Goal: Complete application form

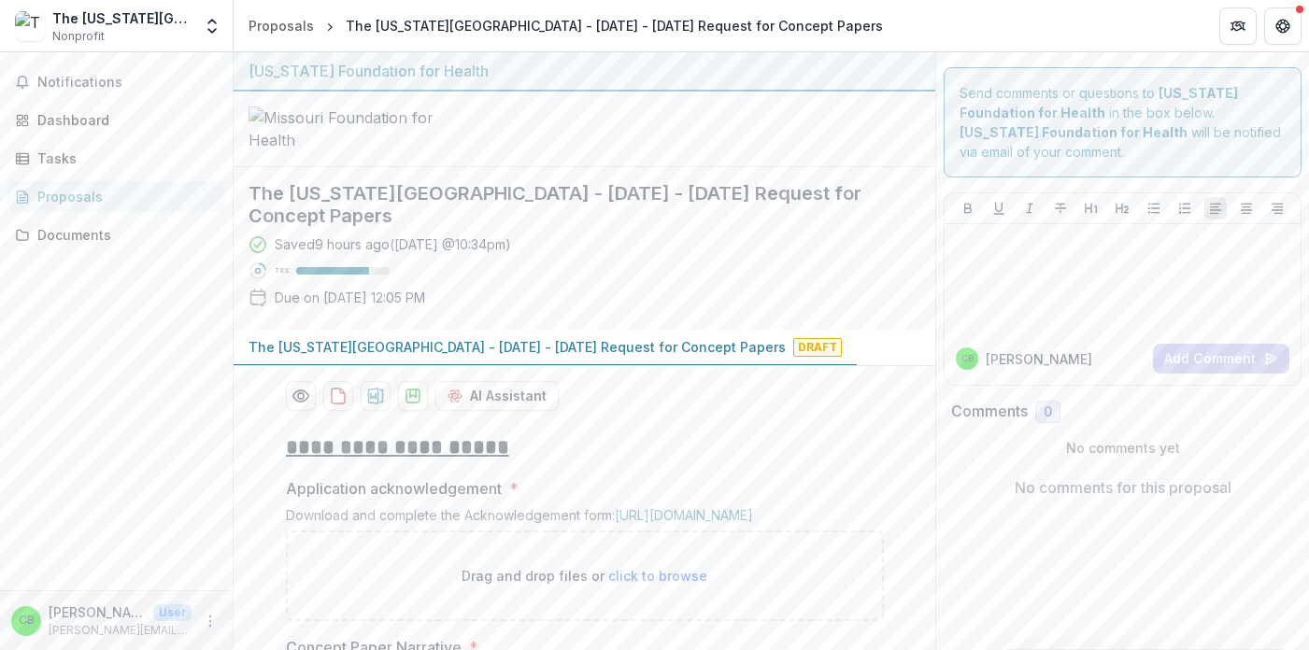
scroll to position [1412, 0]
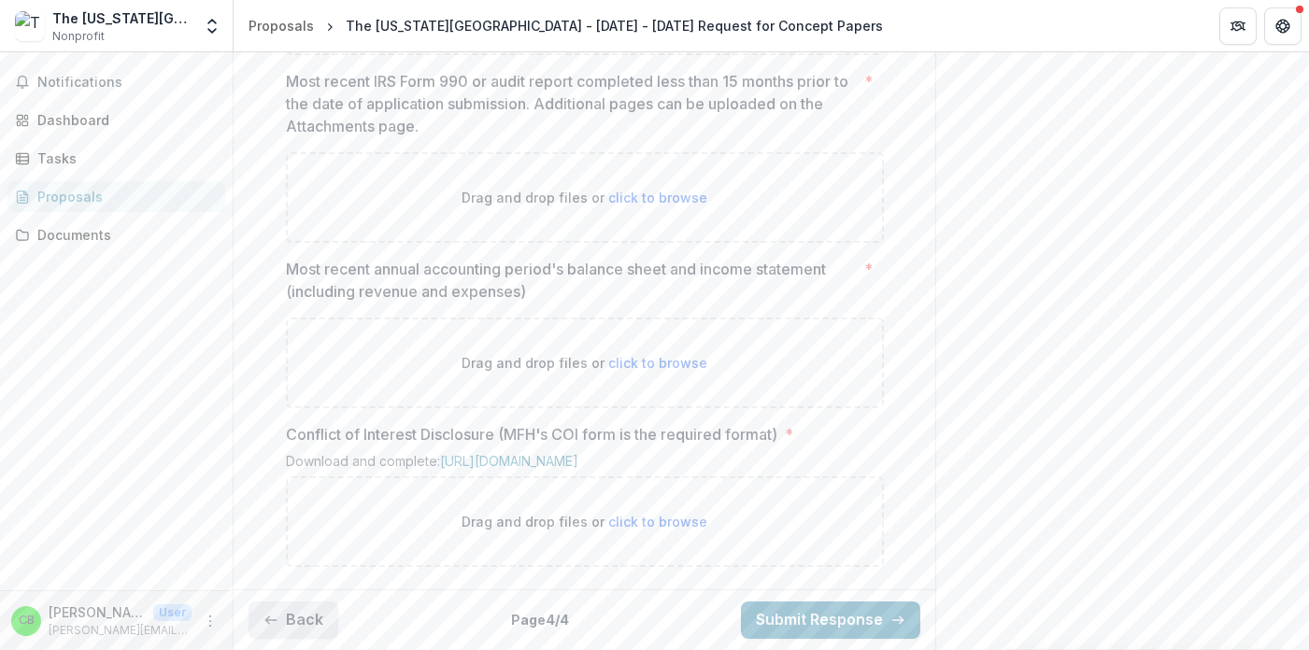
click at [300, 631] on button "Back" at bounding box center [294, 620] width 90 height 37
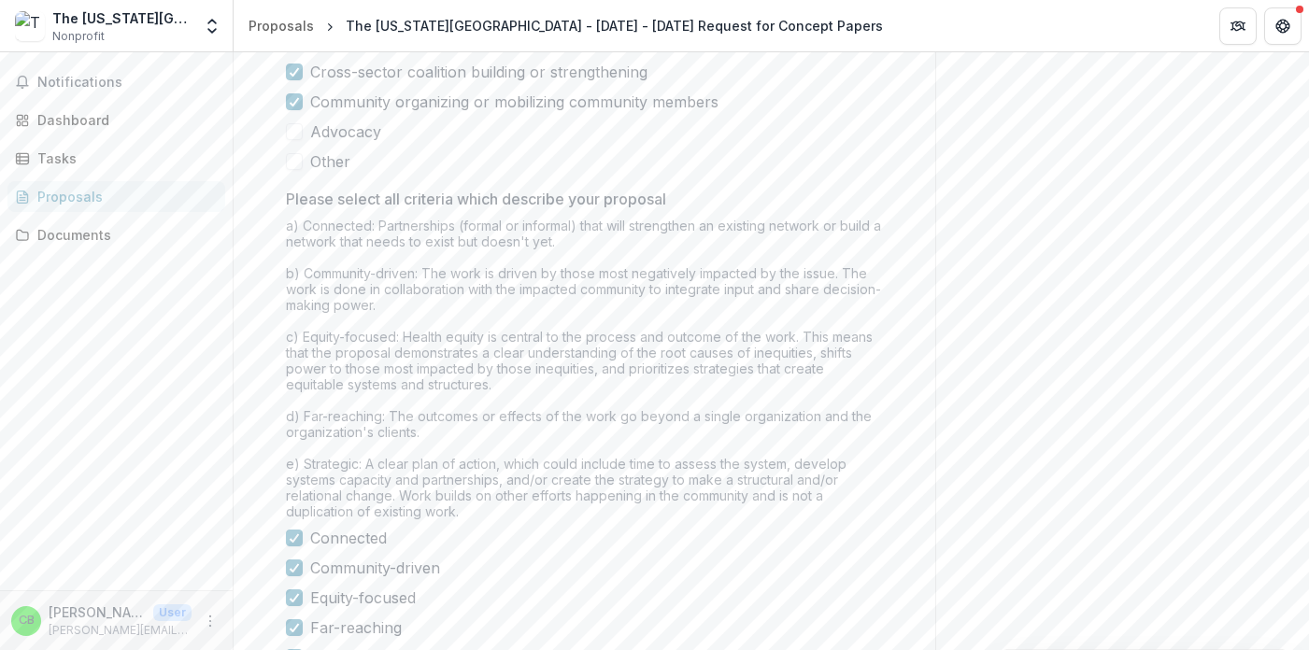
click at [300, 527] on div "a) Connected: Partnerships (formal or informal) that will strengthen an existin…" at bounding box center [585, 372] width 598 height 309
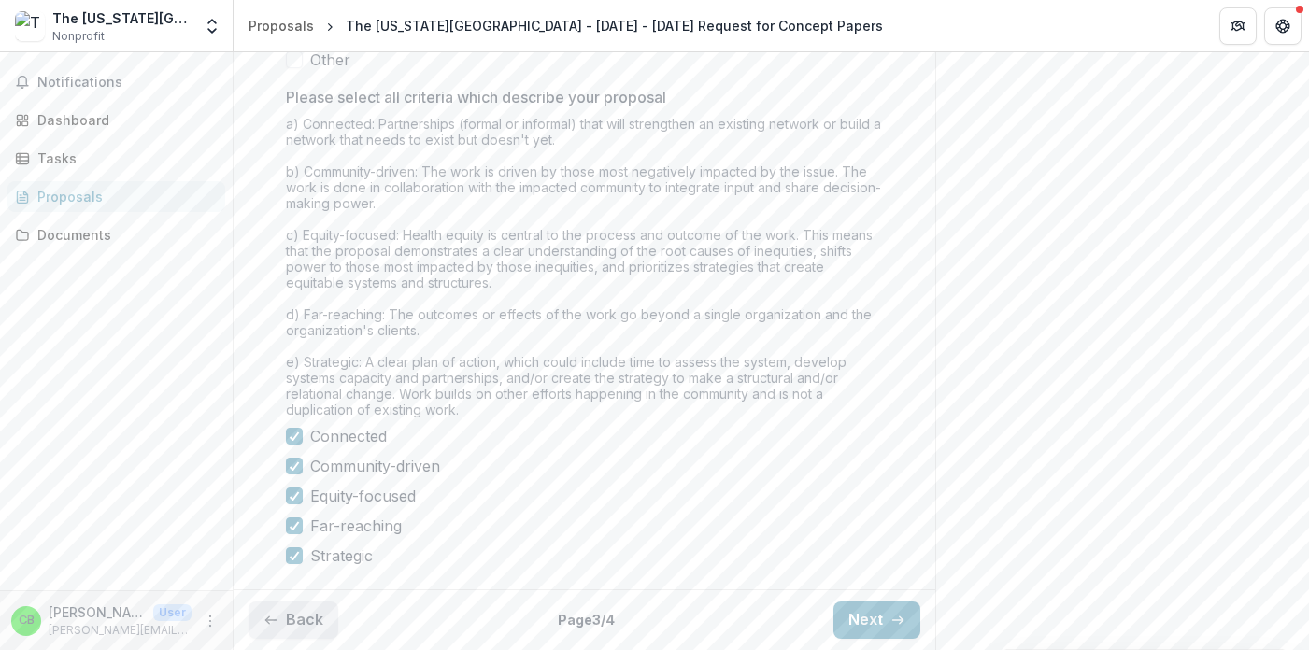
click at [288, 612] on button "Back" at bounding box center [294, 620] width 90 height 37
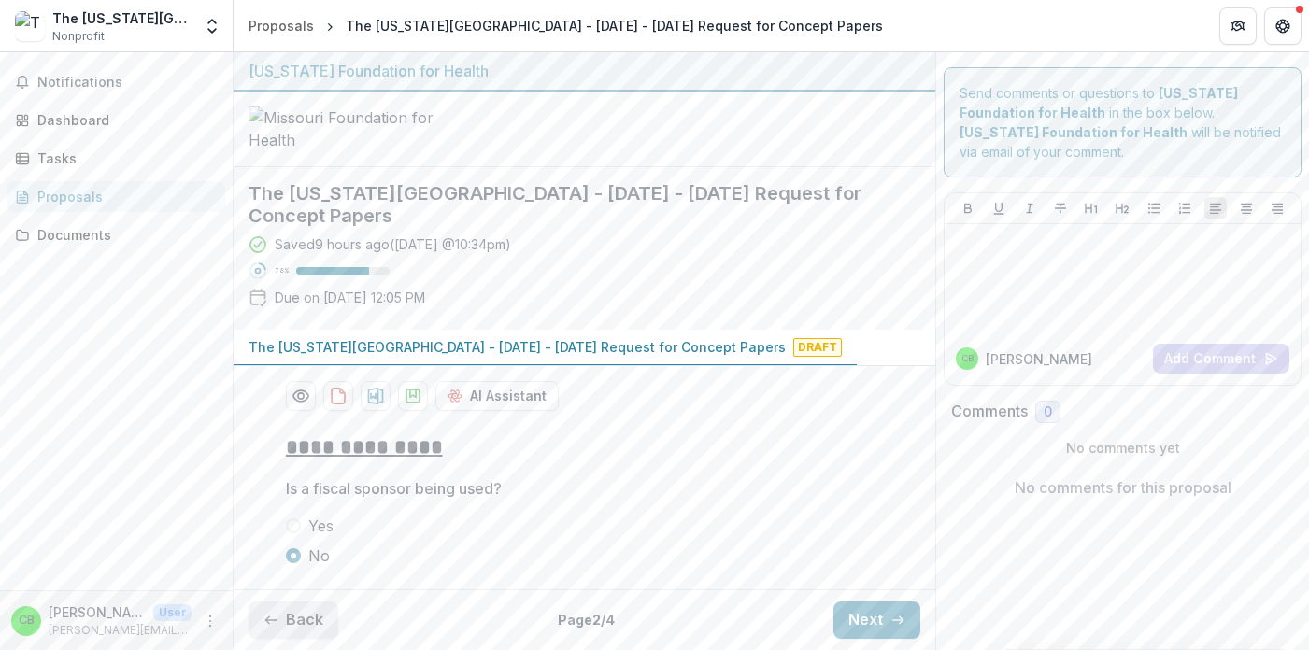
click at [295, 614] on button "Back" at bounding box center [294, 620] width 90 height 37
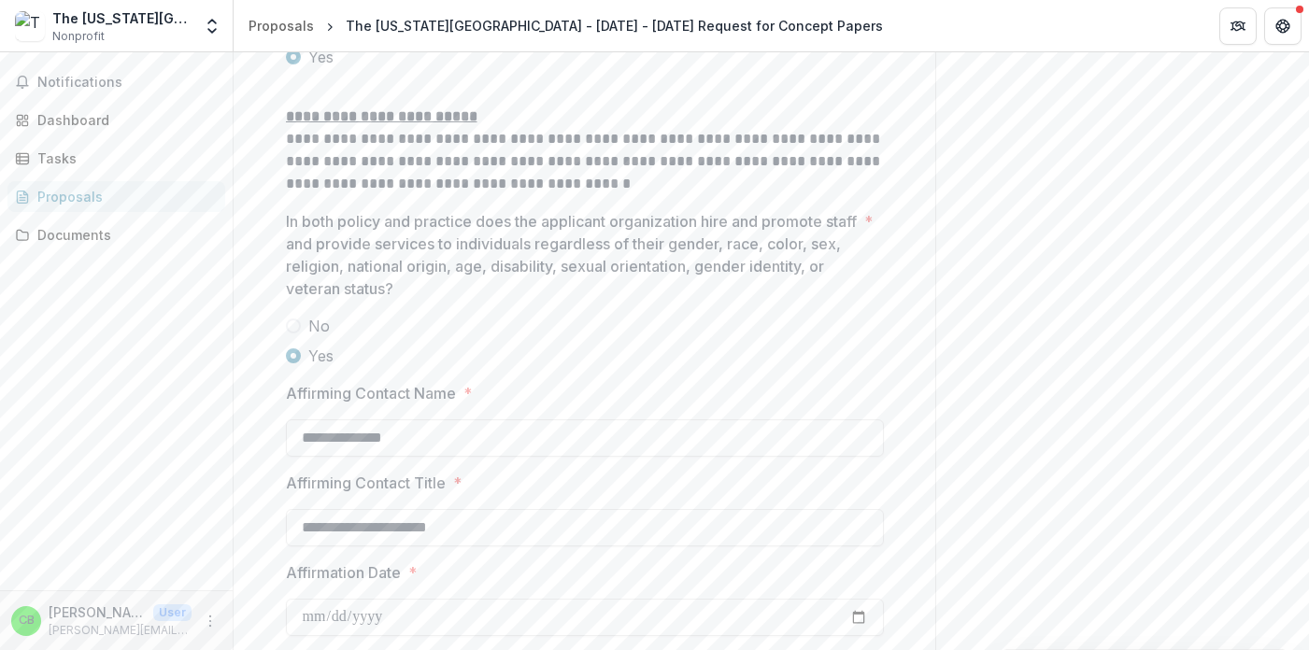
scroll to position [2637, 0]
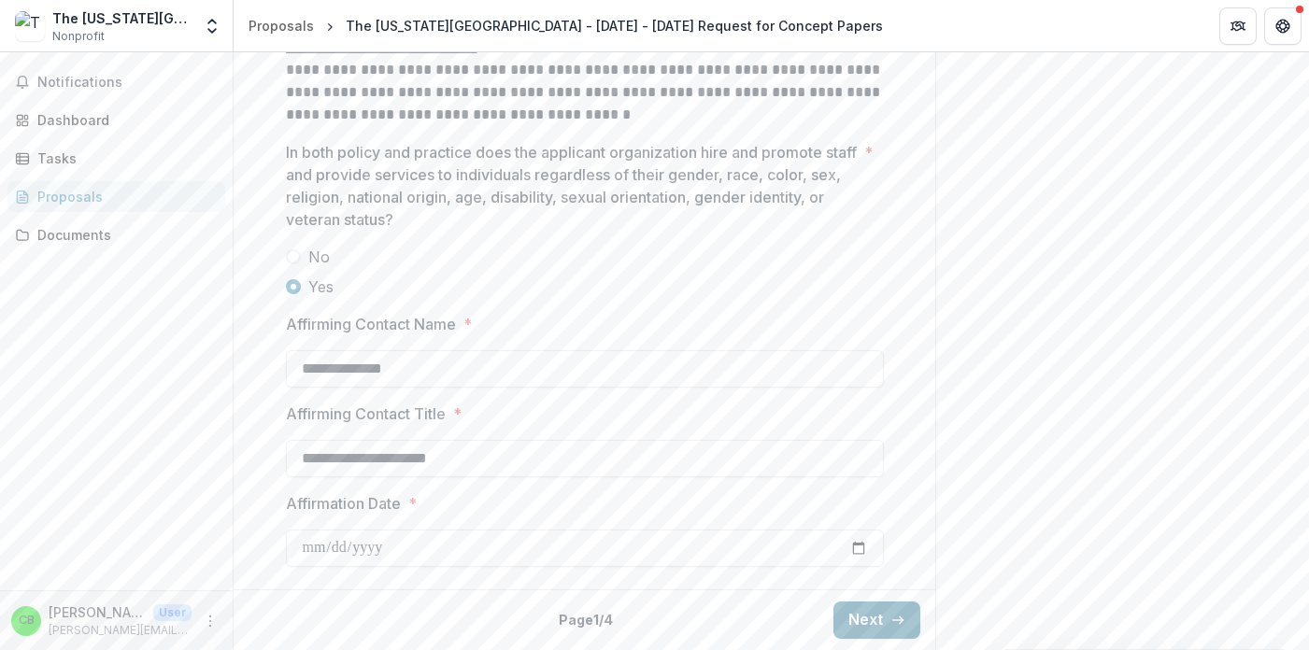
click at [891, 624] on icon "button" at bounding box center [898, 620] width 15 height 15
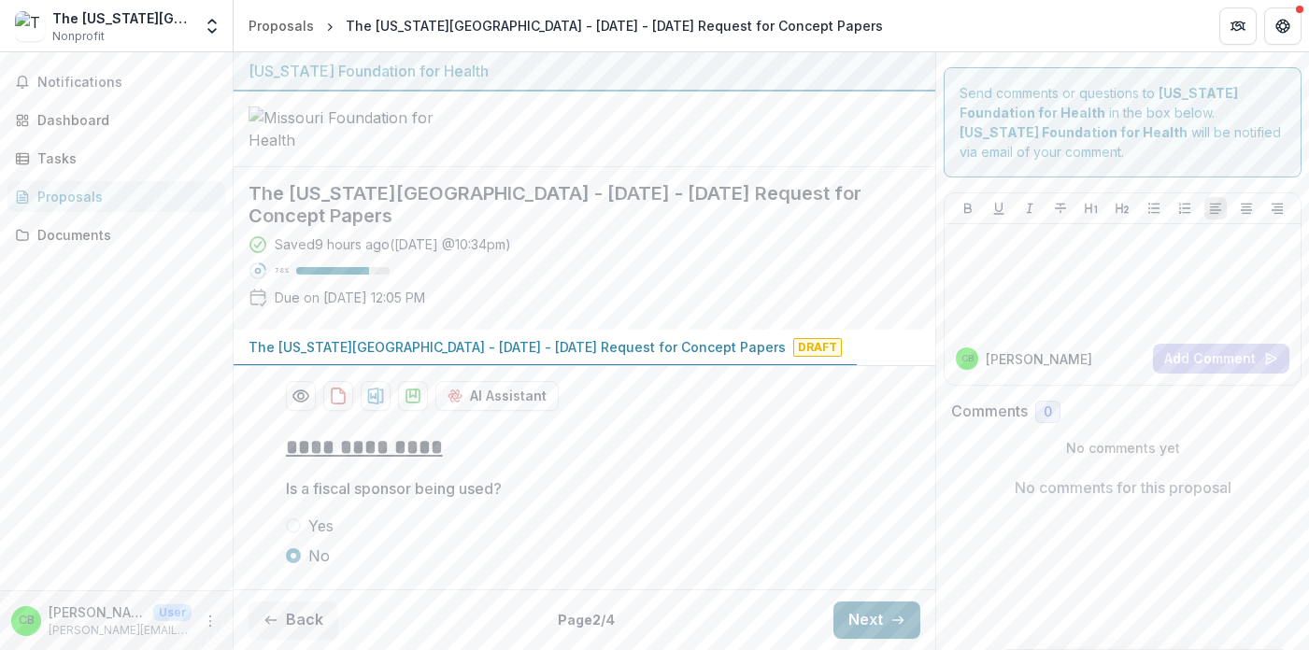
click at [891, 624] on icon "button" at bounding box center [898, 620] width 15 height 15
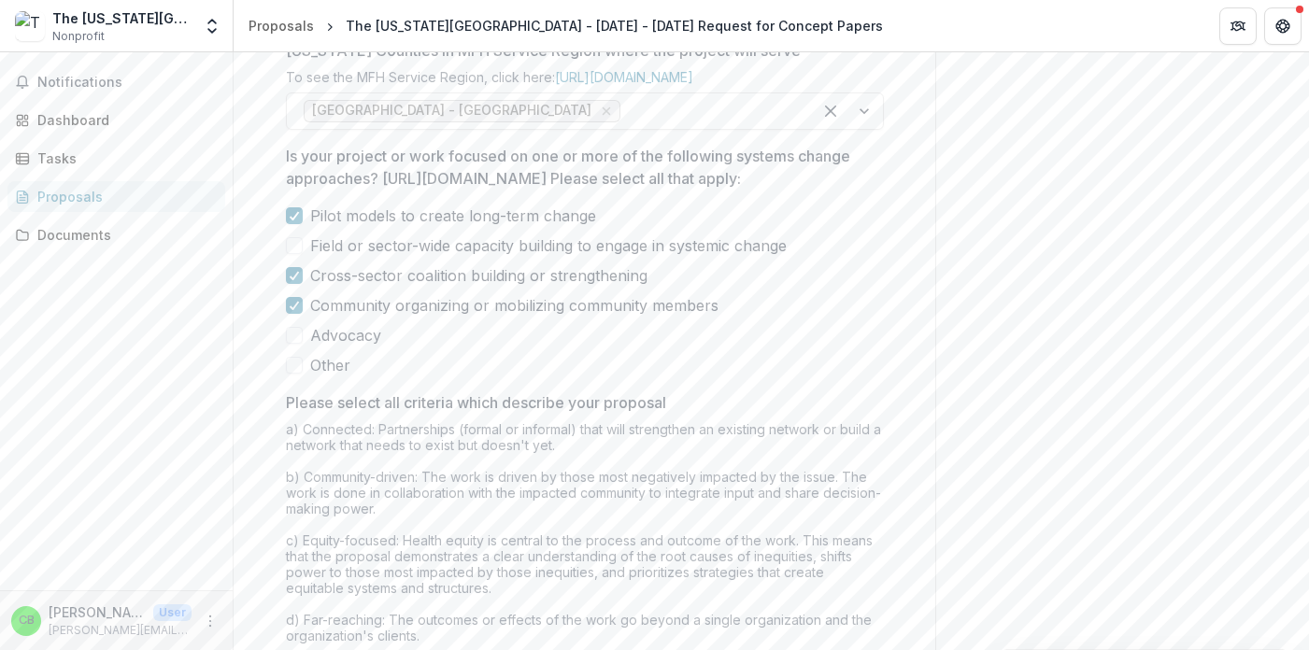
scroll to position [1205, 0]
drag, startPoint x: 380, startPoint y: 301, endPoint x: 852, endPoint y: 301, distance: 471.9
click at [852, 193] on p "Is your project or work focused on one or more of the following systems change …" at bounding box center [579, 170] width 587 height 45
copy p "[URL][DOMAIN_NAME]"
click at [792, 260] on label "Field or sector-wide capacity building to engage in systemic change" at bounding box center [585, 248] width 598 height 22
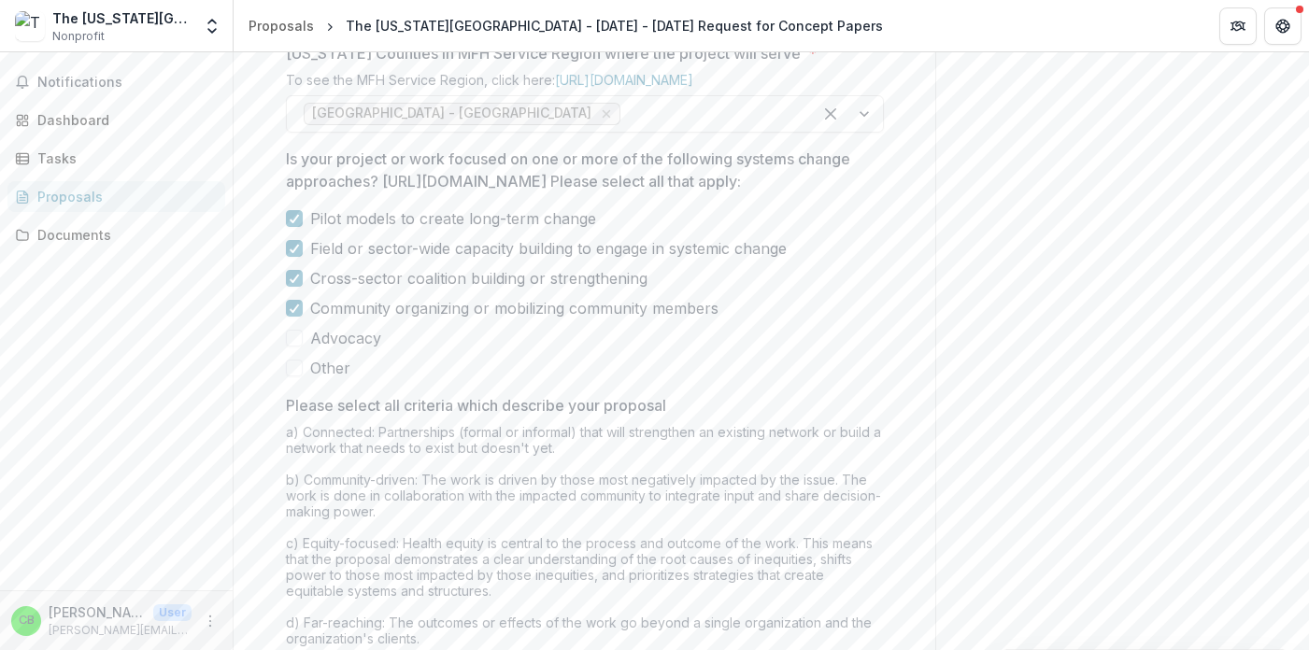
click at [792, 260] on label "Field or sector-wide capacity building to engage in systemic change" at bounding box center [585, 248] width 598 height 22
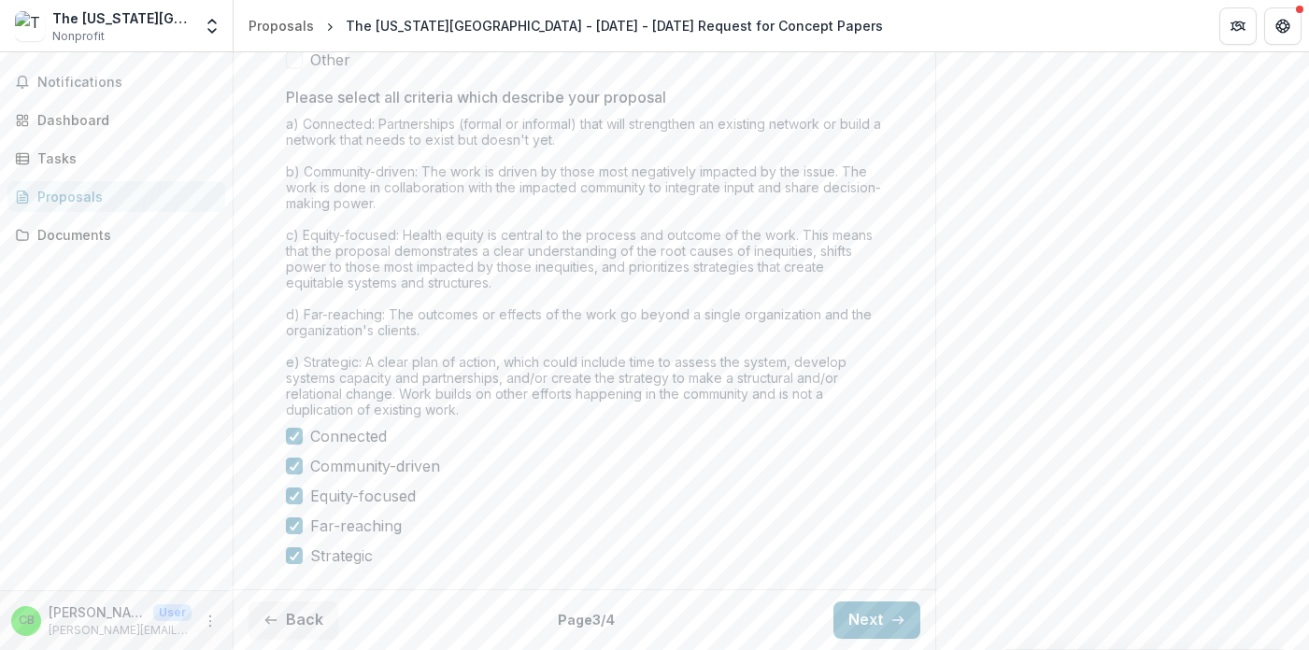
scroll to position [1656, 0]
click at [874, 621] on button "Next" at bounding box center [877, 620] width 87 height 37
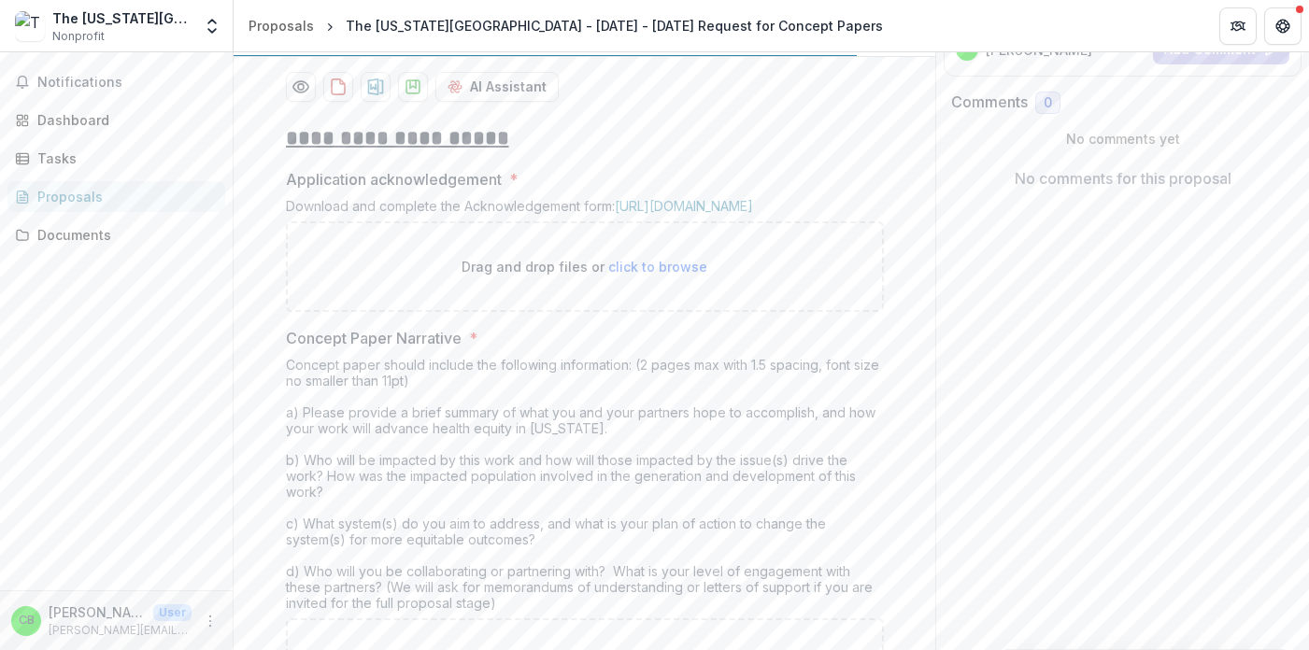
scroll to position [307, 0]
